Goal: Task Accomplishment & Management: Manage account settings

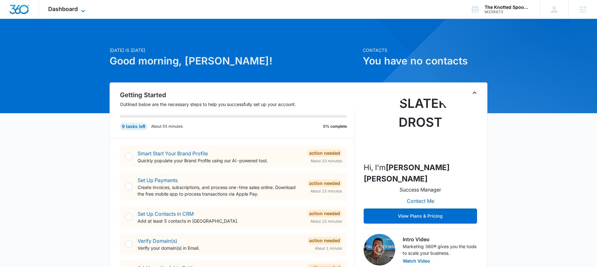
click at [70, 9] on span "Dashboard" at bounding box center [63, 9] width 30 height 7
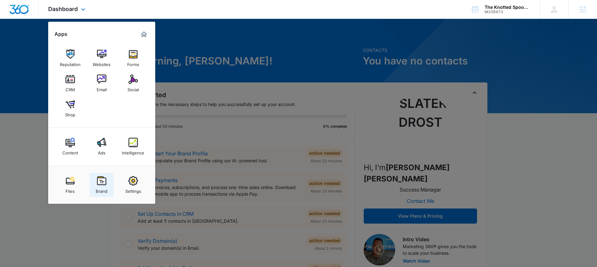
click at [101, 184] on img at bounding box center [101, 180] width 9 height 9
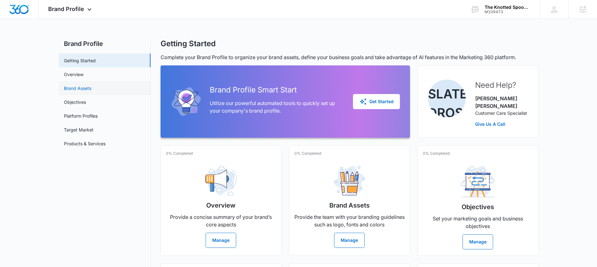
click at [76, 89] on link "Brand Assets" at bounding box center [77, 88] width 27 height 7
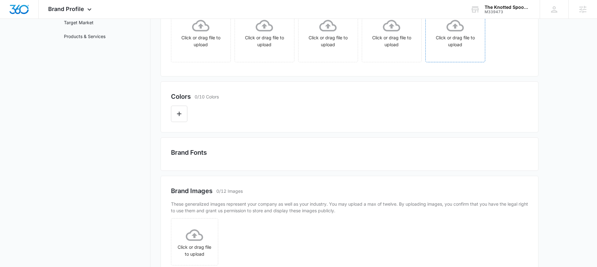
scroll to position [181, 0]
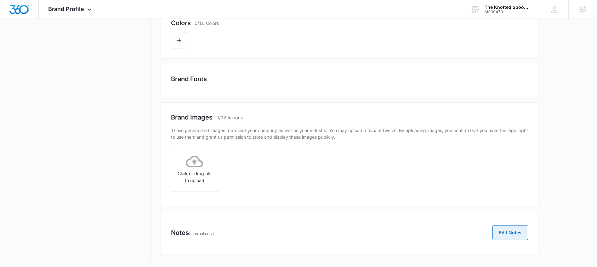
click at [511, 229] on button "Edit Notes" at bounding box center [510, 232] width 36 height 15
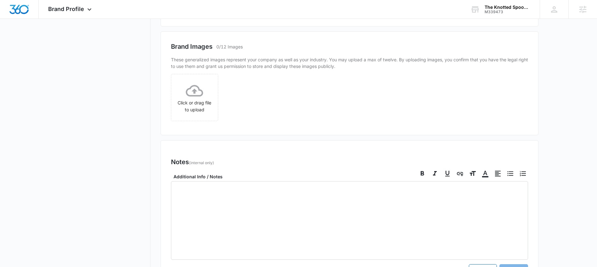
scroll to position [322, 0]
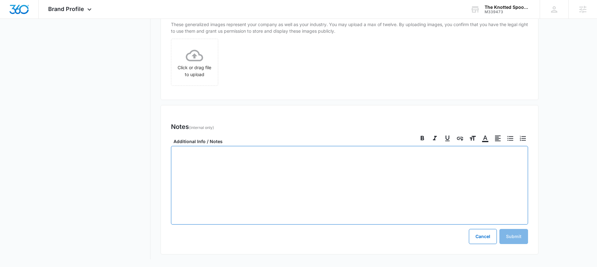
paste div
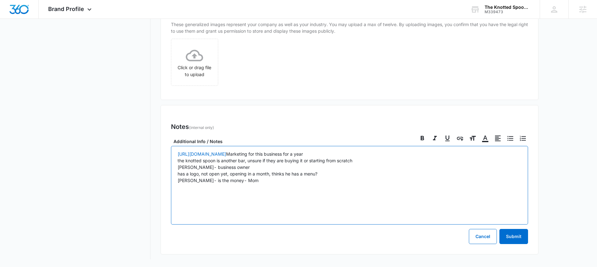
click at [249, 166] on p "[URL][DOMAIN_NAME] Marketing for this business for a year the knotted spoon is …" at bounding box center [349, 171] width 344 height 40
click at [254, 186] on p "[URL][DOMAIN_NAME] Marketing for this business for a year the knotted spoon is …" at bounding box center [349, 171] width 344 height 40
click at [249, 180] on p "[URL][DOMAIN_NAME] Marketing for this business for a year the knotted spoon is …" at bounding box center [349, 184] width 344 height 66
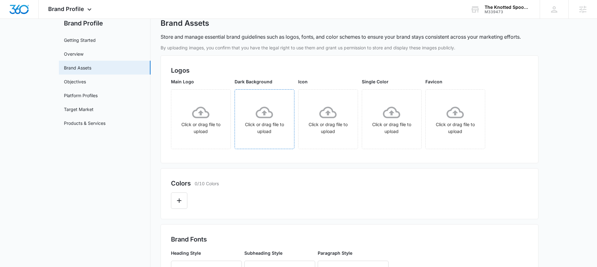
scroll to position [0, 0]
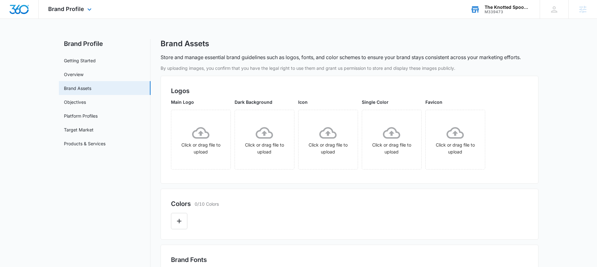
click at [501, 8] on div "The Knotted Spoon Bar & Kitchen" at bounding box center [507, 7] width 46 height 5
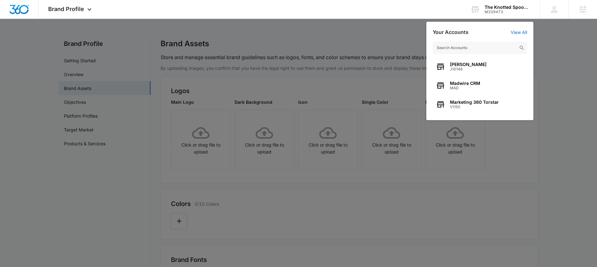
click at [314, 39] on div at bounding box center [298, 133] width 597 height 267
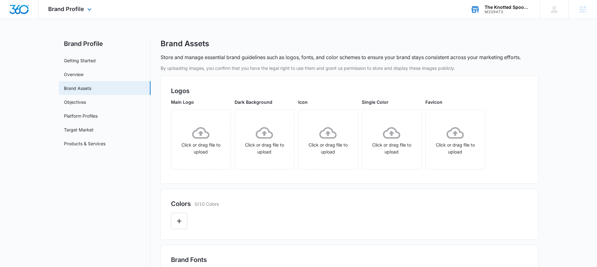
click at [495, 10] on div "M339473" at bounding box center [507, 12] width 46 height 4
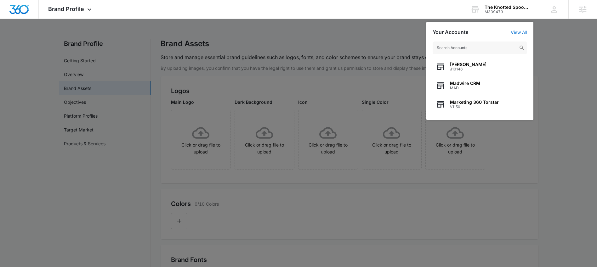
click at [508, 205] on div at bounding box center [298, 133] width 597 height 267
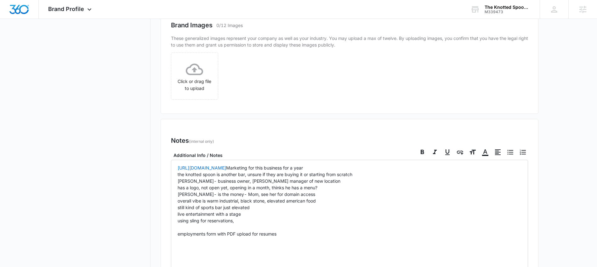
scroll to position [370, 0]
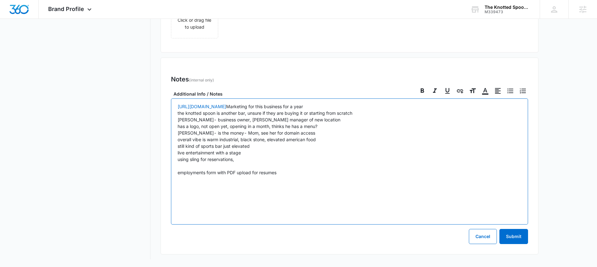
click at [300, 176] on p "[URL][DOMAIN_NAME] Marketing for this business for a year the knotted spoon is …" at bounding box center [349, 159] width 344 height 112
